Goal: Task Accomplishment & Management: Complete application form

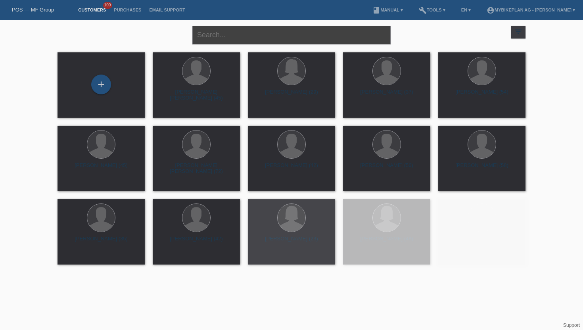
click at [231, 36] on input "text" at bounding box center [291, 35] width 198 height 19
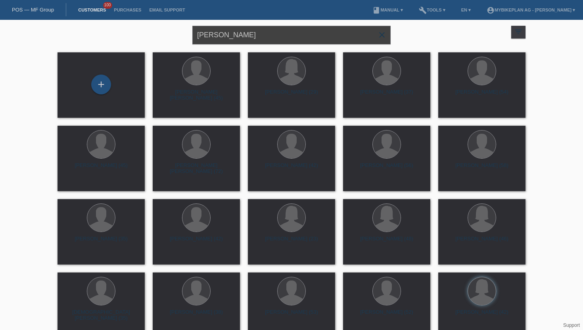
type input "[PERSON_NAME]"
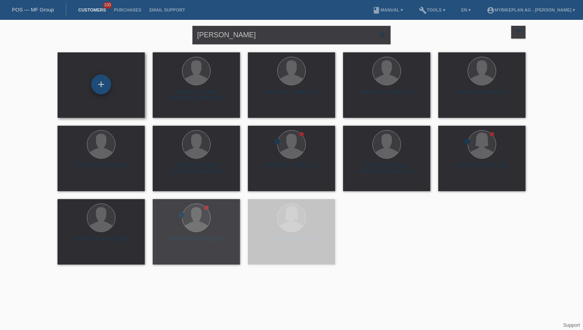
click at [96, 90] on div "+" at bounding box center [101, 85] width 20 height 20
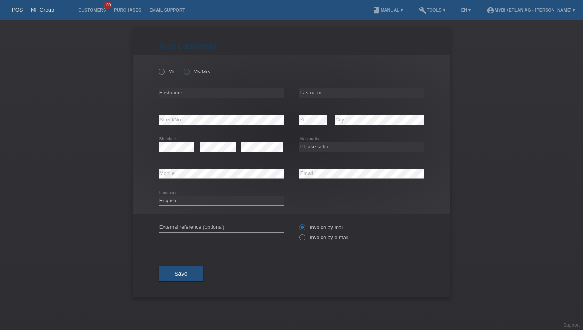
click at [193, 70] on label "Ms/Mrs" at bounding box center [197, 72] width 27 height 6
click at [189, 70] on input "Ms/Mrs" at bounding box center [186, 71] width 5 height 5
radio input "true"
click at [200, 96] on input "text" at bounding box center [221, 93] width 125 height 10
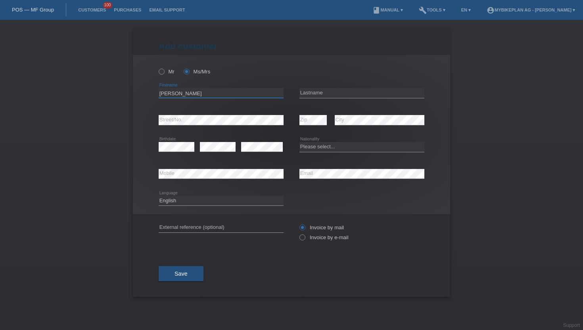
type input "[PERSON_NAME]"
click at [347, 97] on input "text" at bounding box center [362, 93] width 125 height 10
type input "Bächer"
click at [325, 146] on select "Please select... Switzerland Austria Germany Liechtenstein ------------ Afghani…" at bounding box center [362, 147] width 125 height 10
select select "DE"
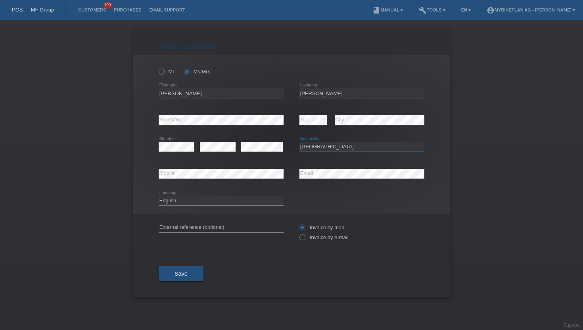
click at [300, 142] on select "Please select... Switzerland Austria Germany Liechtenstein ------------ Afghani…" at bounding box center [362, 147] width 125 height 10
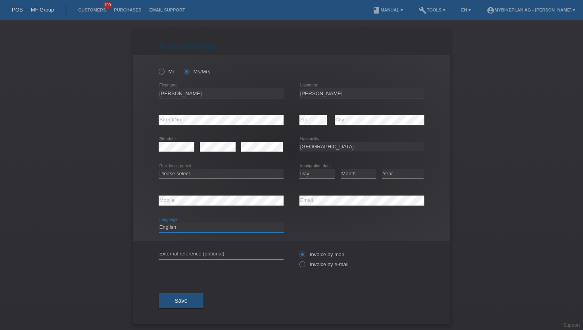
click at [213, 228] on select "Deutsch Français Italiano English" at bounding box center [221, 228] width 125 height 10
select select "de"
click at [159, 223] on select "Deutsch Français Italiano English" at bounding box center [221, 228] width 125 height 10
click at [318, 269] on div "Invoice by mail Invoice by e-mail" at bounding box center [362, 260] width 125 height 20
click at [318, 267] on label "Invoice by e-mail" at bounding box center [324, 264] width 49 height 6
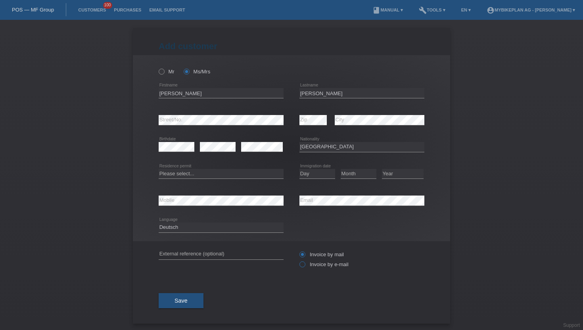
click at [305, 267] on input "Invoice by e-mail" at bounding box center [302, 266] width 5 height 10
radio input "true"
click at [198, 301] on button "Save" at bounding box center [181, 300] width 45 height 15
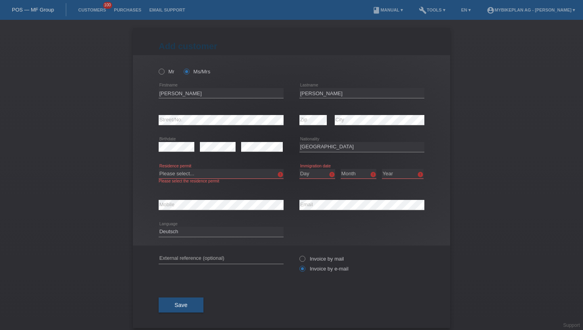
click at [215, 177] on select "Please select... C B B - Refugee status Other" at bounding box center [221, 174] width 125 height 10
select select "C"
click at [159, 169] on select "Please select... C B B - Refugee status Other" at bounding box center [221, 174] width 125 height 10
click at [311, 173] on select "Day 01 02 03 04 05 06 07 08 09 10 11" at bounding box center [318, 174] width 36 height 10
select select "28"
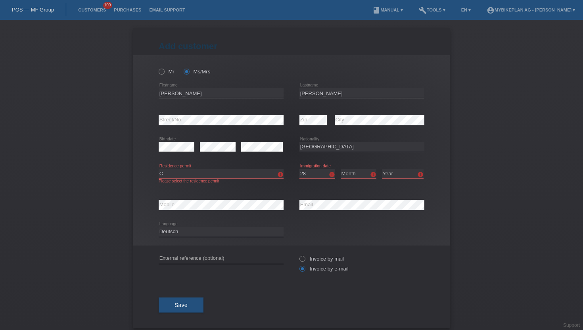
click at [300, 169] on select "Day 01 02 03 04 05 06 07 08 09 10 11" at bounding box center [318, 174] width 36 height 10
click at [363, 170] on select "Month 01 02 03 04 05 06 07 08 09 10 11" at bounding box center [359, 174] width 36 height 10
select select "09"
click at [341, 169] on select "Month 01 02 03 04 05 06 07 08 09 10 11" at bounding box center [359, 174] width 36 height 10
click at [385, 175] on select "Year 2025 2024 2023 2022 2021 2020 2019 2018 2017 2016 2015 2014 2013 2012 2011…" at bounding box center [403, 174] width 42 height 10
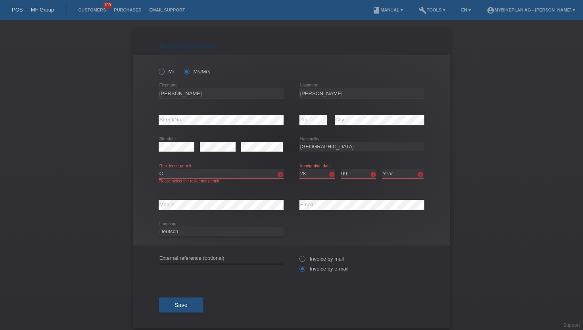
select select "2014"
click at [382, 169] on select "Year 2025 2024 2023 2022 2021 2020 2019 2018 2017 2016 2015 2014 2013 2012 2011…" at bounding box center [403, 174] width 42 height 10
click at [463, 125] on div "Add customer Add customer Add customer Mr Ms/Mrs Lucas" at bounding box center [291, 175] width 583 height 310
click at [191, 309] on button "Save" at bounding box center [181, 305] width 45 height 15
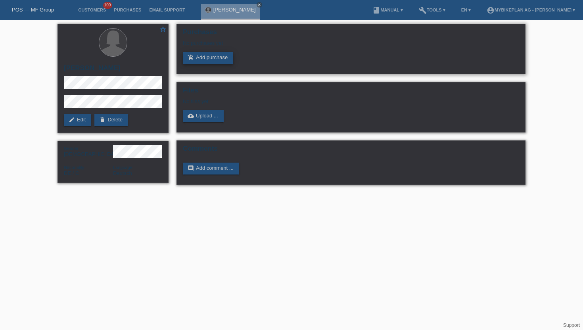
click at [194, 63] on link "add_shopping_cart Add purchase" at bounding box center [208, 58] width 50 height 12
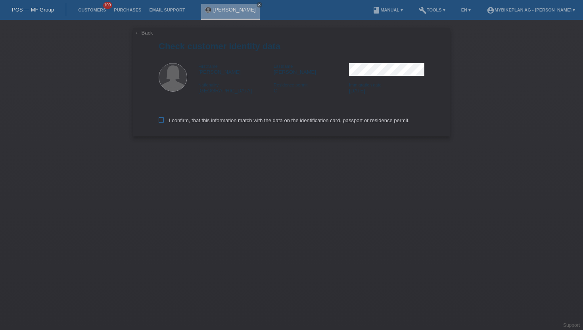
click at [279, 123] on label "I confirm, that this information match with the data on the identification card…" at bounding box center [284, 120] width 251 height 6
click at [164, 123] on input "I confirm, that this information match with the data on the identification card…" at bounding box center [161, 119] width 5 height 5
checkbox input "true"
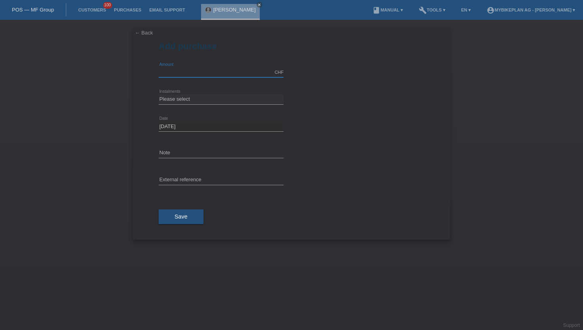
click at [209, 77] on input "text" at bounding box center [221, 72] width 125 height 10
type input "5999.00"
click at [173, 101] on select "Please select 6 instalments 12 instalments 18 instalments 24 instalments 36 ins…" at bounding box center [221, 99] width 125 height 10
select select "488"
click at [159, 94] on select "Please select 6 instalments 12 instalments 18 instalments 24 instalments 36 ins…" at bounding box center [221, 99] width 125 height 10
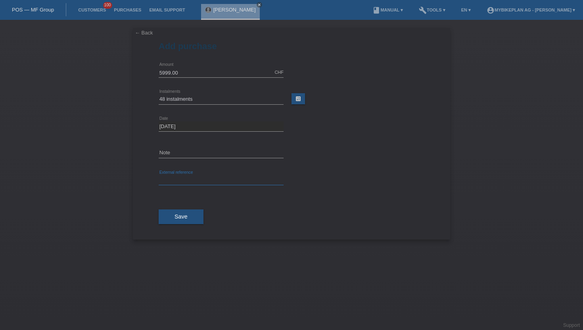
click at [182, 179] on input "text" at bounding box center [221, 180] width 125 height 10
paste input "45665851820"
type input "45665851820"
click at [171, 226] on div "Save" at bounding box center [292, 217] width 266 height 46
click at [184, 212] on button "Save" at bounding box center [181, 216] width 45 height 15
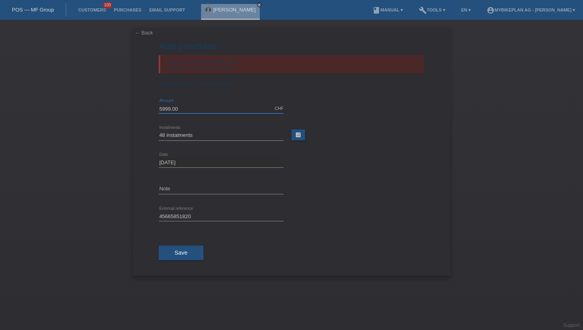
drag, startPoint x: 182, startPoint y: 109, endPoint x: 92, endPoint y: 112, distance: 89.7
click at [92, 112] on div "← Back Add purchase Amount exceeds customer limit. Available credit: CHF 3'000.…" at bounding box center [291, 175] width 583 height 310
type input "3000.00"
click at [198, 255] on button "Save" at bounding box center [181, 253] width 45 height 15
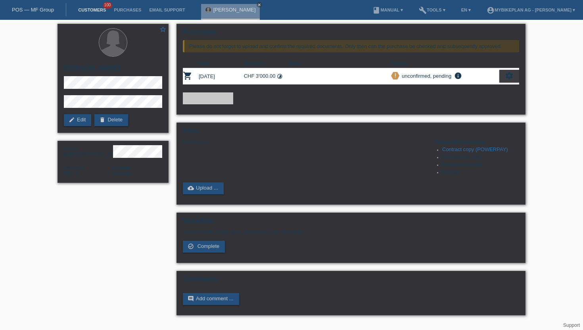
click at [89, 8] on link "Customers" at bounding box center [92, 10] width 36 height 5
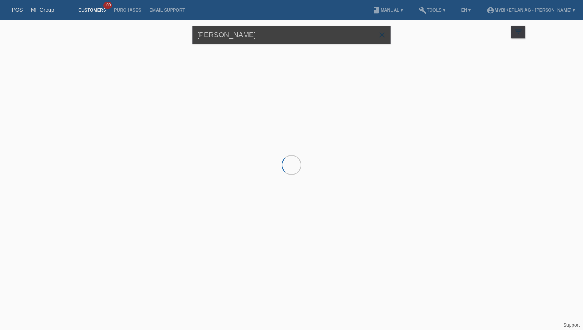
click at [242, 36] on input "[PERSON_NAME]" at bounding box center [291, 35] width 198 height 19
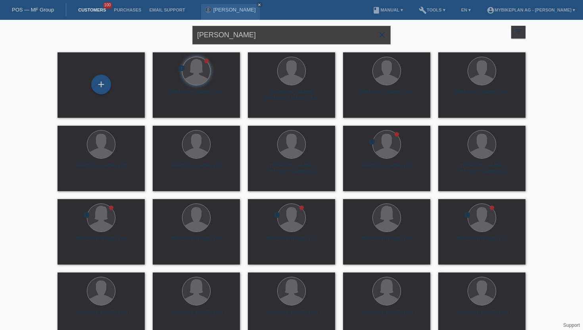
type input "Norman Bösecke"
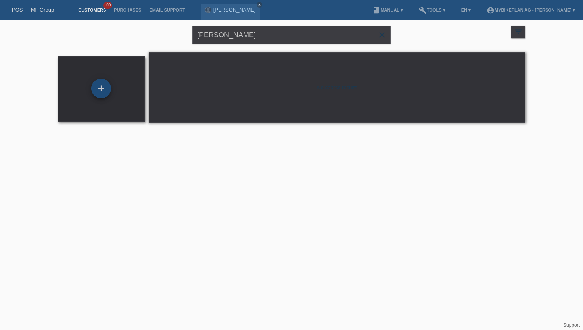
click at [99, 87] on div "+" at bounding box center [101, 89] width 20 height 20
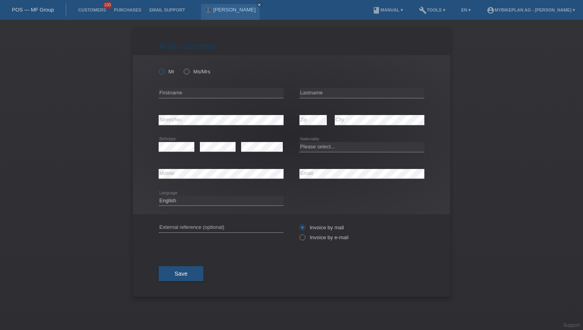
click at [157, 67] on icon at bounding box center [157, 67] width 0 height 0
click at [159, 72] on input "Mr" at bounding box center [161, 71] width 5 height 5
radio input "true"
click at [182, 98] on input "text" at bounding box center [221, 93] width 125 height 10
type input "[PERSON_NAME]"
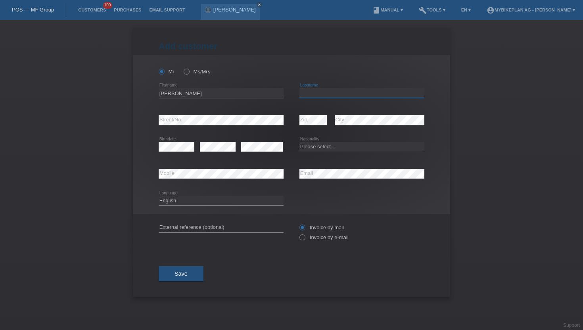
click at [346, 91] on input "text" at bounding box center [362, 93] width 125 height 10
type input "Bösecke"
click at [236, 149] on div "error Birthdate error error" at bounding box center [221, 147] width 125 height 27
click at [327, 149] on select "Please select... Switzerland Austria Germany Liechtenstein ------------ Afghani…" at bounding box center [362, 147] width 125 height 10
select select "DE"
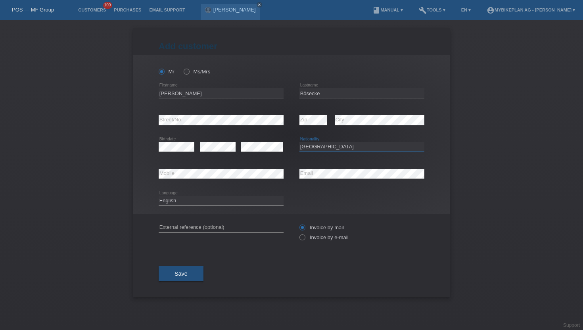
click at [300, 142] on select "Please select... Switzerland Austria Germany Liechtenstein ------------ Afghani…" at bounding box center [362, 147] width 125 height 10
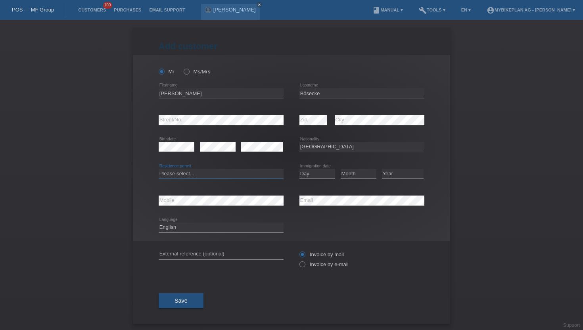
click at [205, 175] on select "Please select... C B B - Refugee status Other" at bounding box center [221, 174] width 125 height 10
select select "B"
click at [159, 169] on select "Please select... C B B - Refugee status Other" at bounding box center [221, 174] width 125 height 10
click at [317, 176] on select "Day 01 02 03 04 05 06 07 08 09 10 11" at bounding box center [318, 174] width 36 height 10
select select "01"
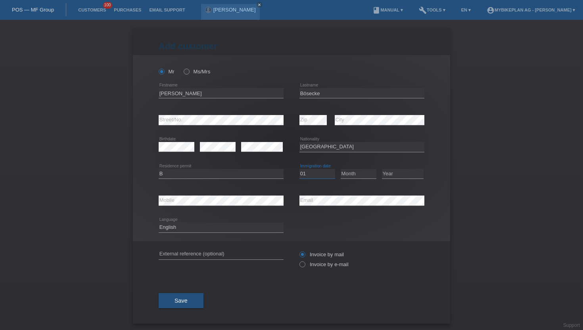
click at [300, 169] on select "Day 01 02 03 04 05 06 07 08 09 10 11" at bounding box center [318, 174] width 36 height 10
click at [358, 176] on select "Month 01 02 03 04 05 06 07 08 09 10 11" at bounding box center [359, 174] width 36 height 10
select select "07"
click at [341, 169] on select "Month 01 02 03 04 05 06 07 08 09 10 11" at bounding box center [359, 174] width 36 height 10
click at [405, 175] on select "Year 2025 2024 2023 2022 2021 2020 2019 2018 2017 2016 2015 2014 2013 2012 2011…" at bounding box center [403, 174] width 42 height 10
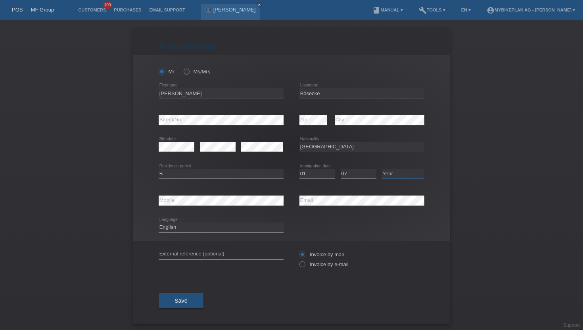
select select "2012"
click at [382, 169] on select "Year 2025 2024 2023 2022 2021 2020 2019 2018 2017 2016 2015 2014 2013 2012 2011…" at bounding box center [403, 174] width 42 height 10
click at [207, 227] on select "Deutsch Français Italiano English" at bounding box center [221, 228] width 125 height 10
click at [159, 223] on select "Deutsch Français Italiano English" at bounding box center [221, 228] width 125 height 10
click at [212, 229] on select "Deutsch Français Italiano English" at bounding box center [221, 228] width 125 height 10
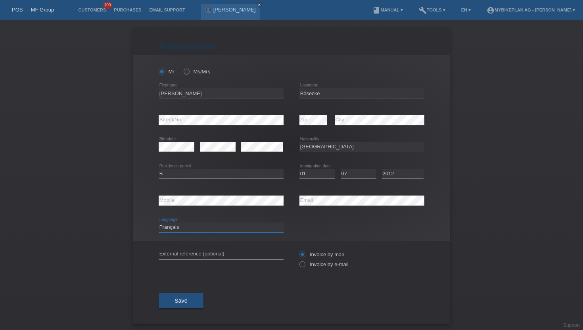
select select "de"
click at [159, 223] on select "Deutsch Français Italiano English" at bounding box center [221, 228] width 125 height 10
click at [319, 266] on label "Invoice by e-mail" at bounding box center [324, 264] width 49 height 6
click at [305, 266] on input "Invoice by e-mail" at bounding box center [302, 266] width 5 height 10
radio input "true"
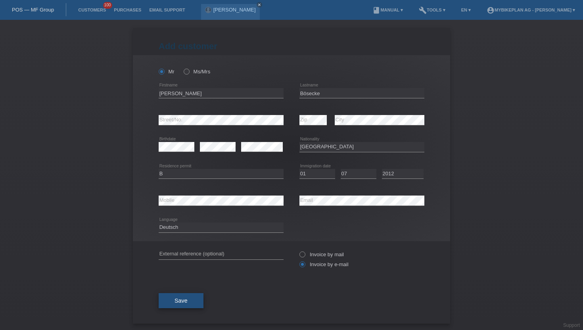
click at [182, 300] on span "Save" at bounding box center [181, 301] width 13 height 6
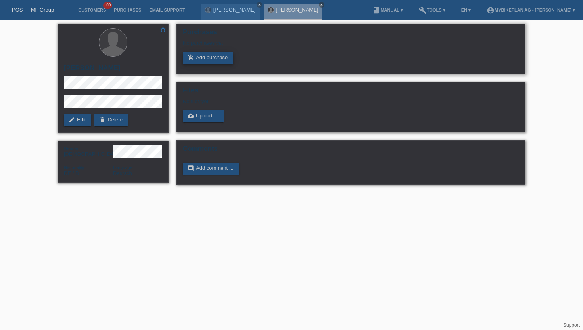
click at [190, 60] on icon "add_shopping_cart" at bounding box center [191, 57] width 6 height 6
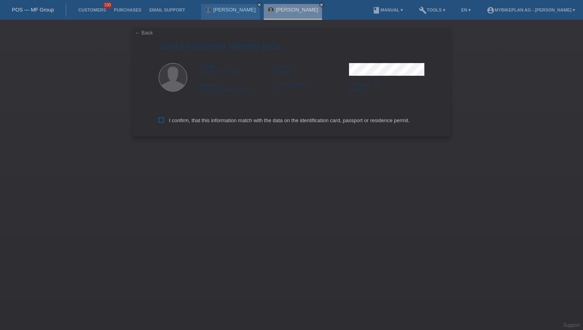
click at [177, 121] on label "I confirm, that this information match with the data on the identification card…" at bounding box center [284, 120] width 251 height 6
click at [164, 121] on input "I confirm, that this information match with the data on the identification card…" at bounding box center [161, 119] width 5 height 5
checkbox input "true"
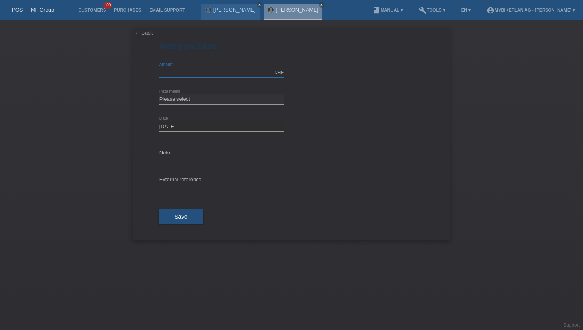
click at [202, 75] on input "text" at bounding box center [221, 72] width 125 height 10
type input "6999.00"
click at [173, 100] on select "Please select 6 instalments 12 instalments 18 instalments 24 instalments 36 ins…" at bounding box center [221, 99] width 125 height 10
select select "488"
click at [159, 94] on select "Please select 6 instalments 12 instalments 18 instalments 24 instalments 36 ins…" at bounding box center [221, 99] width 125 height 10
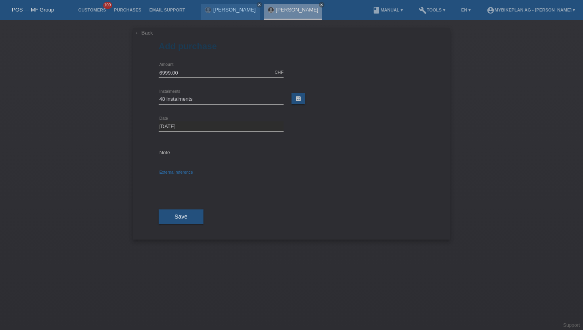
click at [181, 179] on input "text" at bounding box center [221, 180] width 125 height 10
paste input "45584460979"
type input "45584460979"
click at [171, 220] on button "Save" at bounding box center [181, 216] width 45 height 15
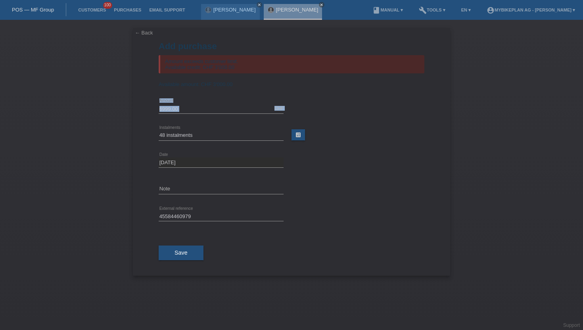
drag, startPoint x: 189, startPoint y: 115, endPoint x: 165, endPoint y: 109, distance: 24.8
click at [165, 109] on div "6999.00 CHF error Amount" at bounding box center [221, 109] width 125 height 10
click at [165, 109] on input "6999.00" at bounding box center [221, 109] width 125 height 10
type input "3000.00"
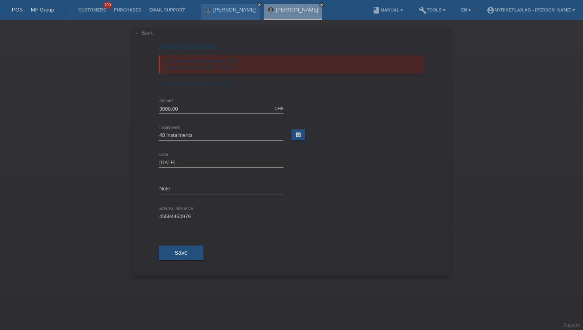
click at [386, 190] on div "error Note" at bounding box center [292, 189] width 266 height 27
click at [191, 253] on button "Save" at bounding box center [181, 253] width 45 height 15
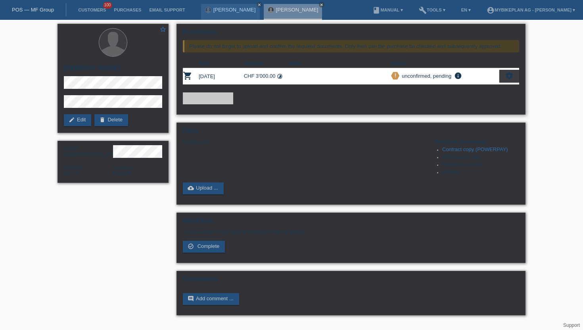
click at [507, 79] on icon "settings" at bounding box center [509, 75] width 9 height 9
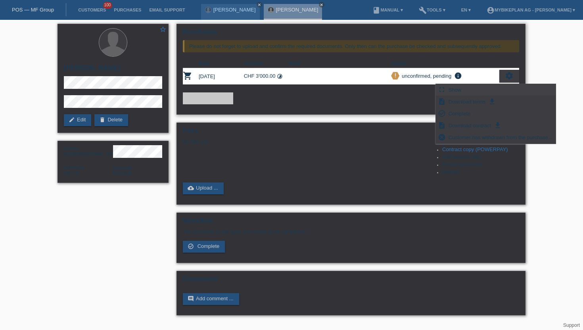
click at [460, 88] on span "Show" at bounding box center [454, 90] width 15 height 10
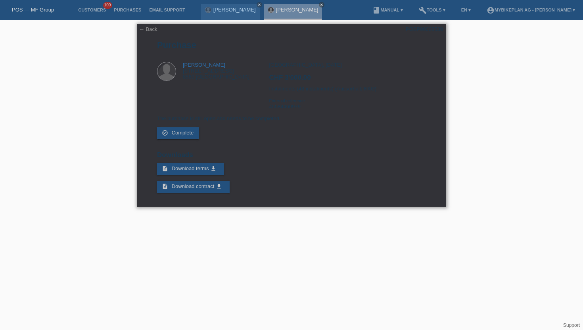
click at [425, 31] on div "POSP00028530" at bounding box center [424, 29] width 37 height 6
copy div "POSP00028530"
click at [288, 108] on div "[GEOGRAPHIC_DATA], [DATE] CHF 3'000.00 Instalments (48 instalments) (Ausserhalb…" at bounding box center [347, 89] width 157 height 54
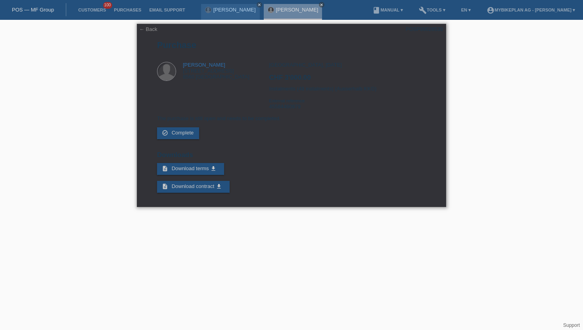
copy div "45584460979"
